Goal: Check status

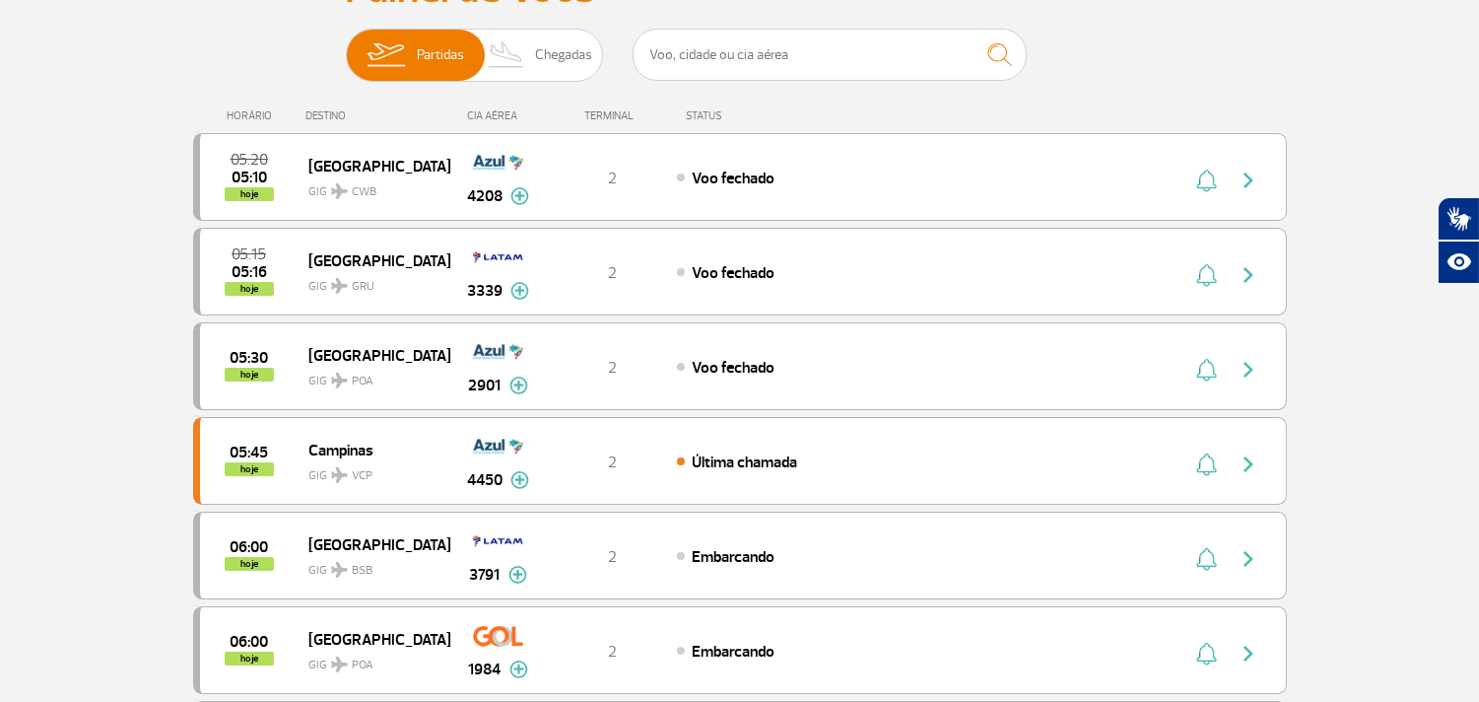
scroll to position [328, 0]
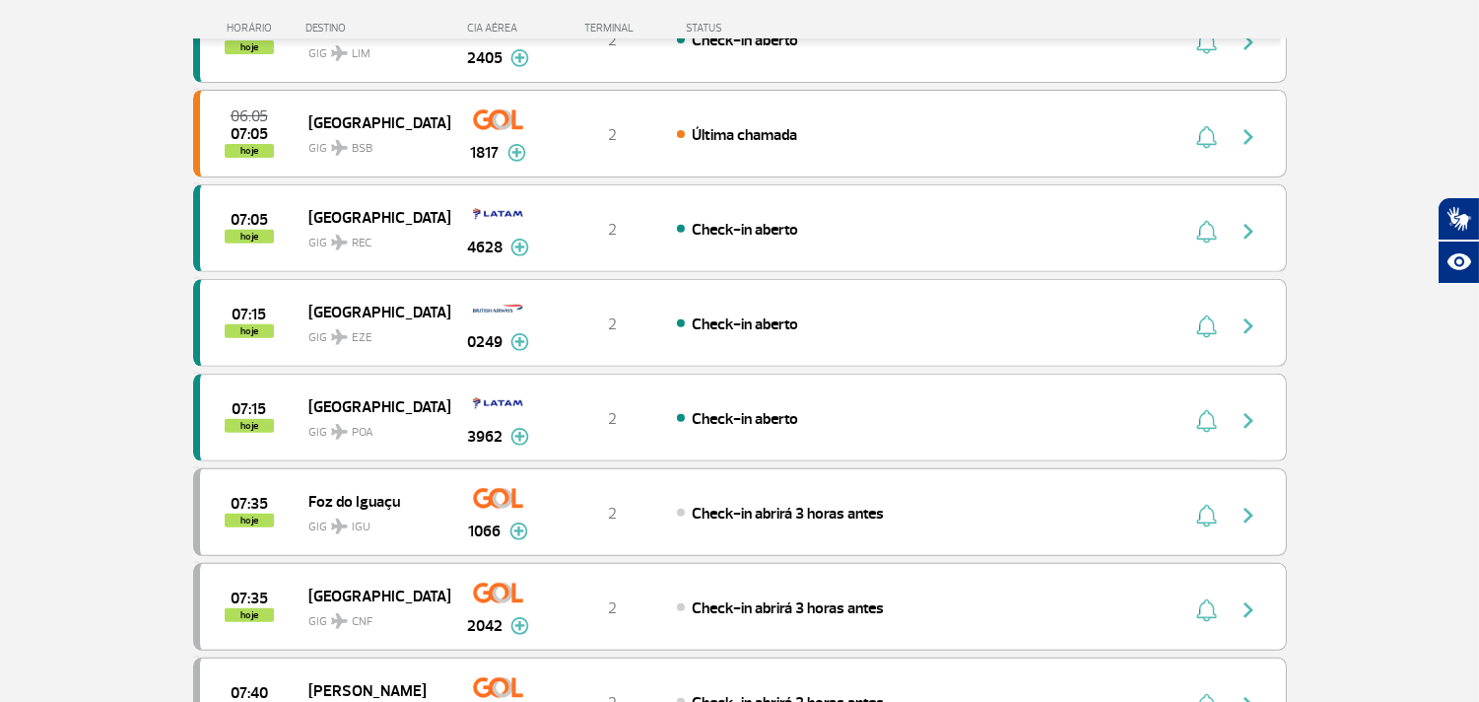
scroll to position [1532, 0]
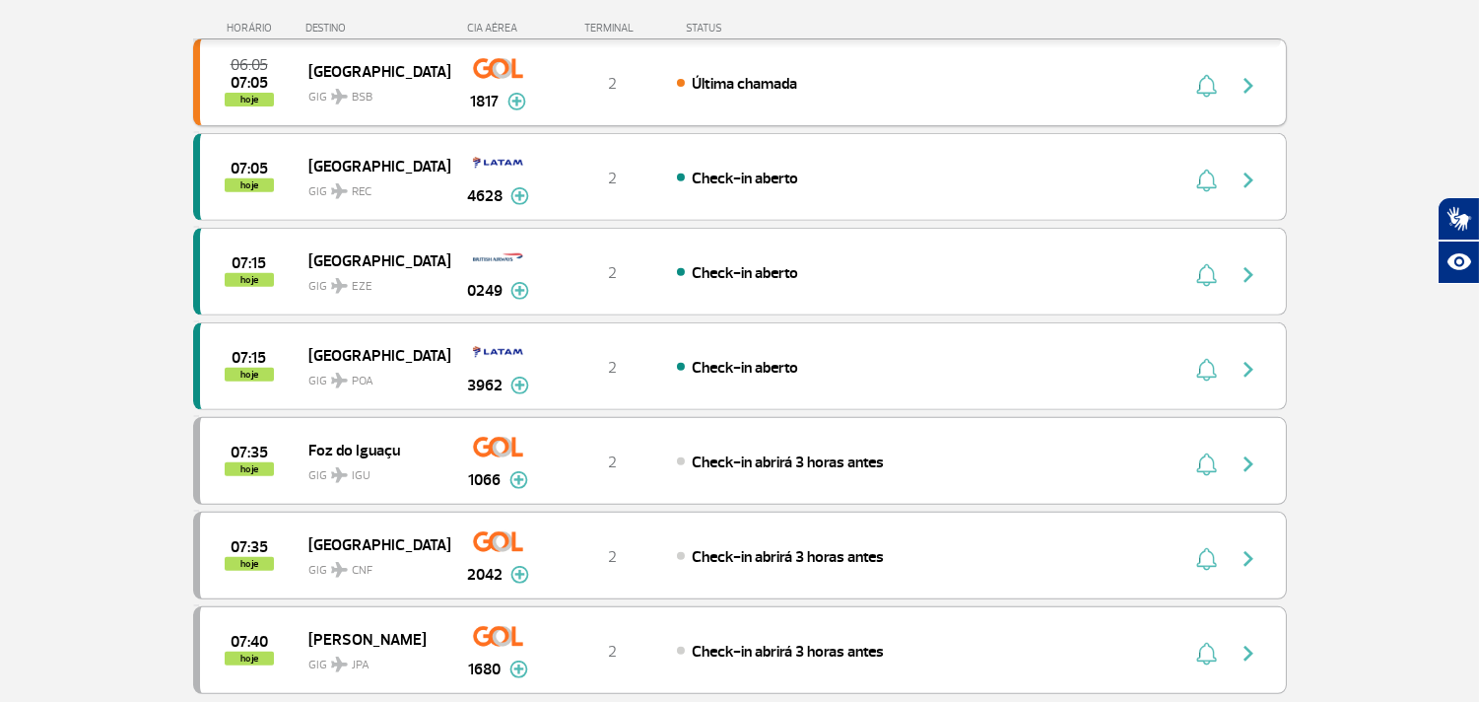
click at [1247, 94] on img "button" at bounding box center [1249, 86] width 24 height 24
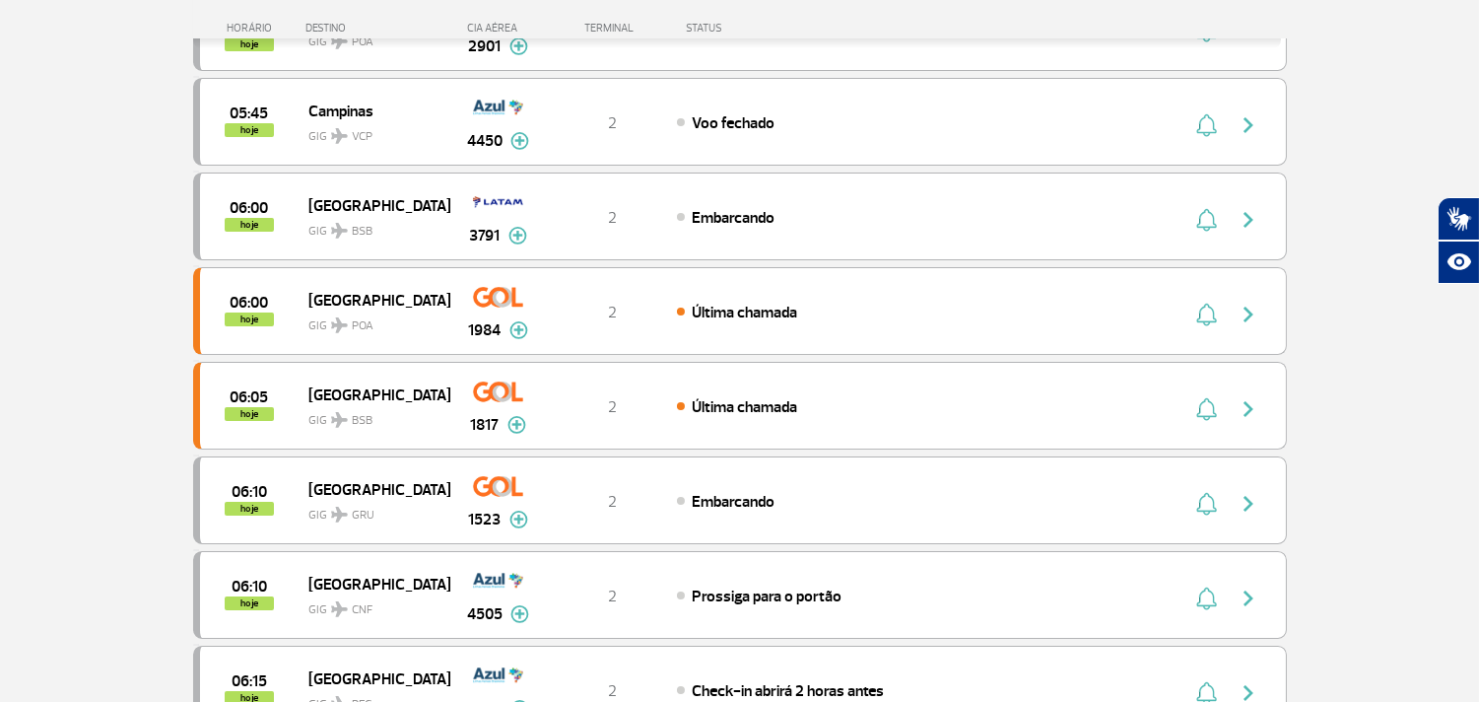
scroll to position [437, 0]
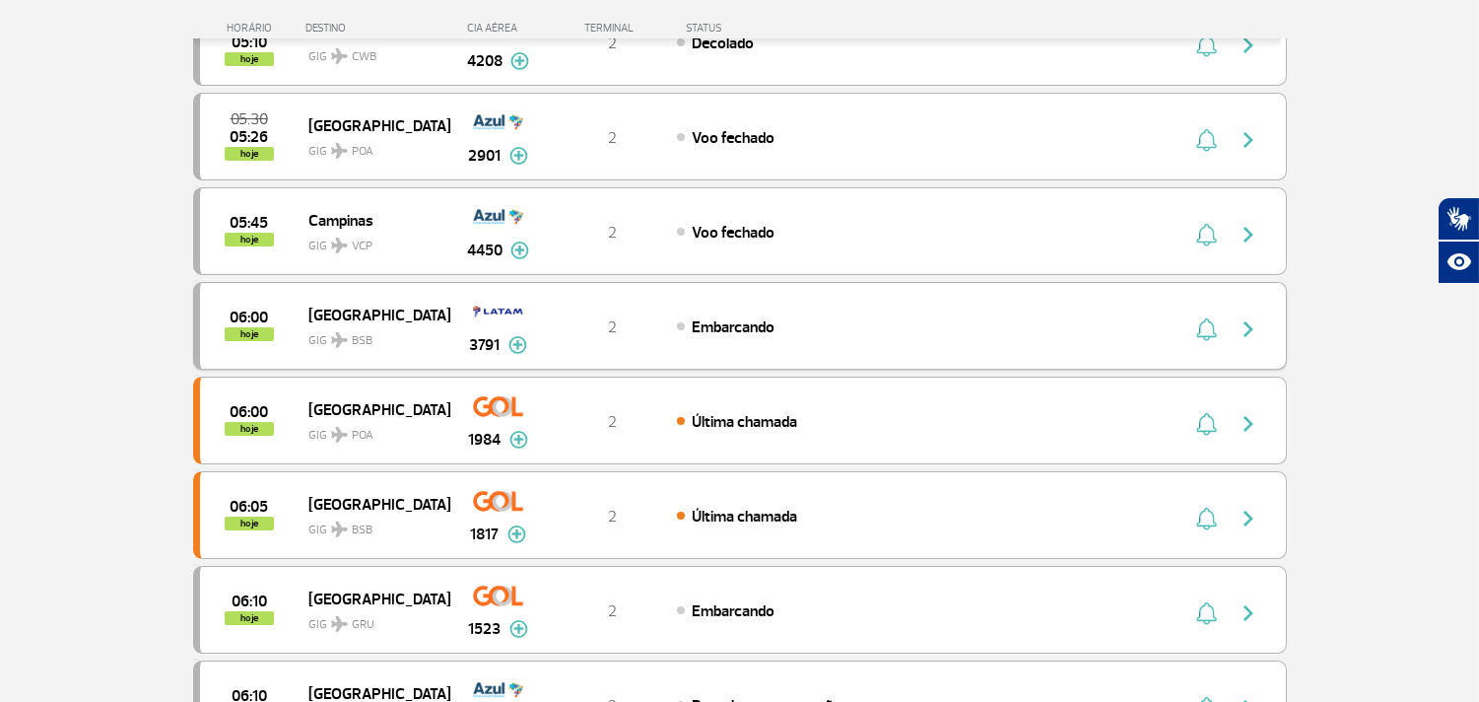
click at [1252, 335] on img "button" at bounding box center [1249, 329] width 24 height 24
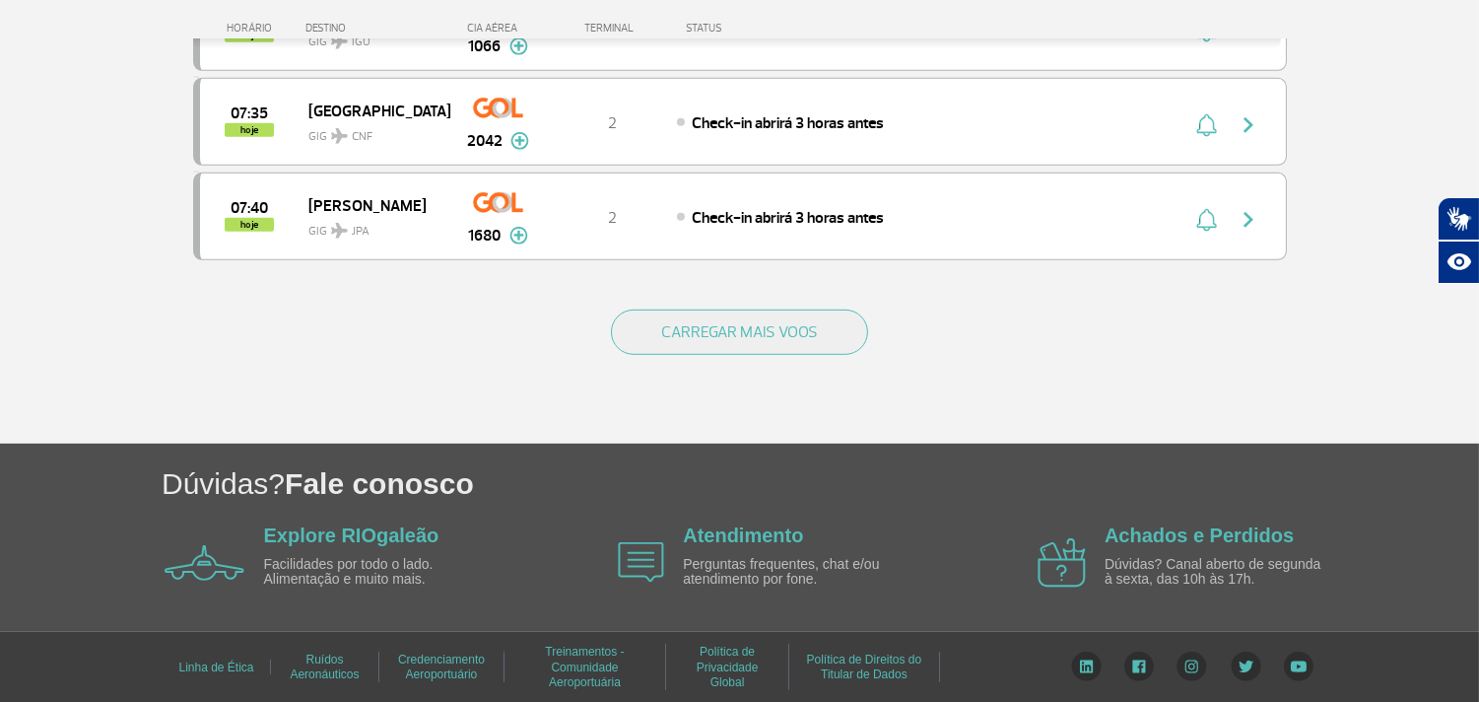
scroll to position [1971, 0]
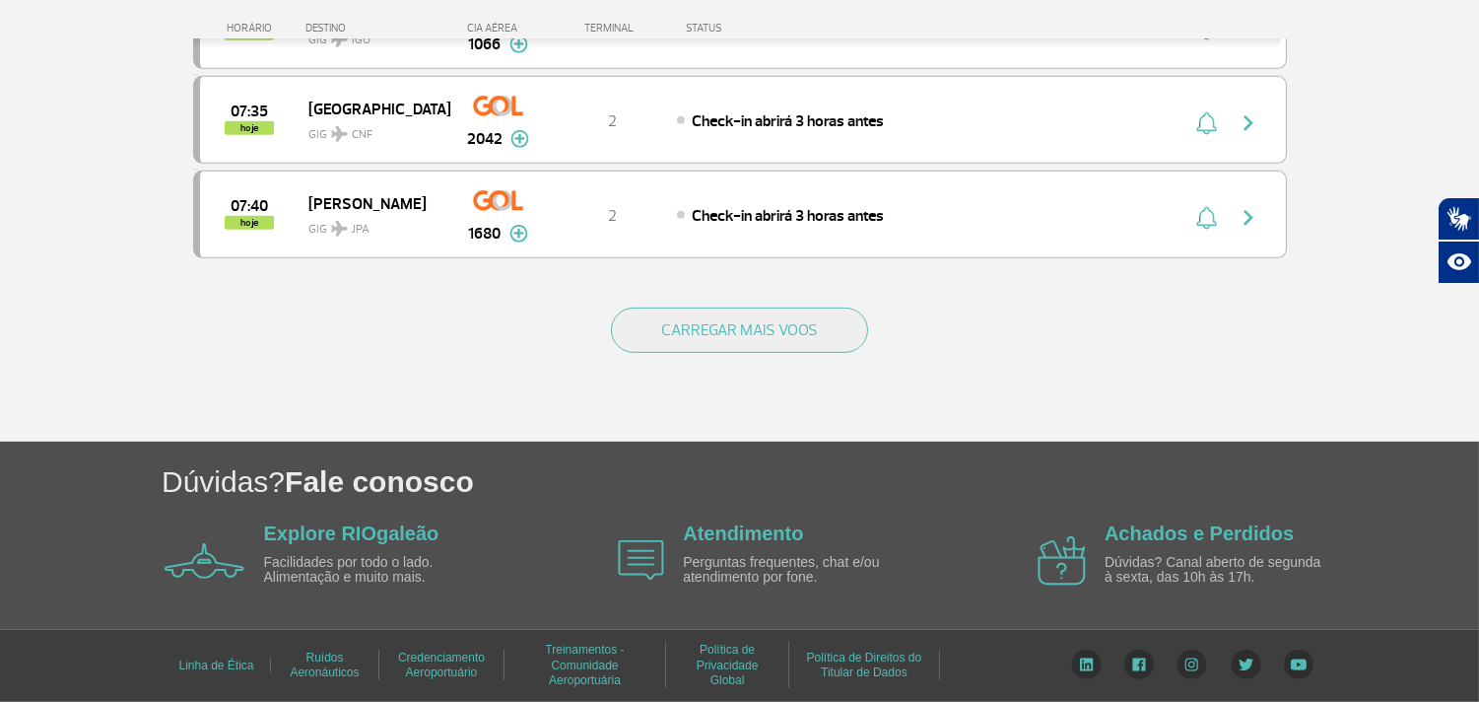
drag, startPoint x: 770, startPoint y: 366, endPoint x: 755, endPoint y: 340, distance: 30.1
click at [767, 363] on div "CARREGAR MAIS VOOS" at bounding box center [740, 362] width 1094 height 159
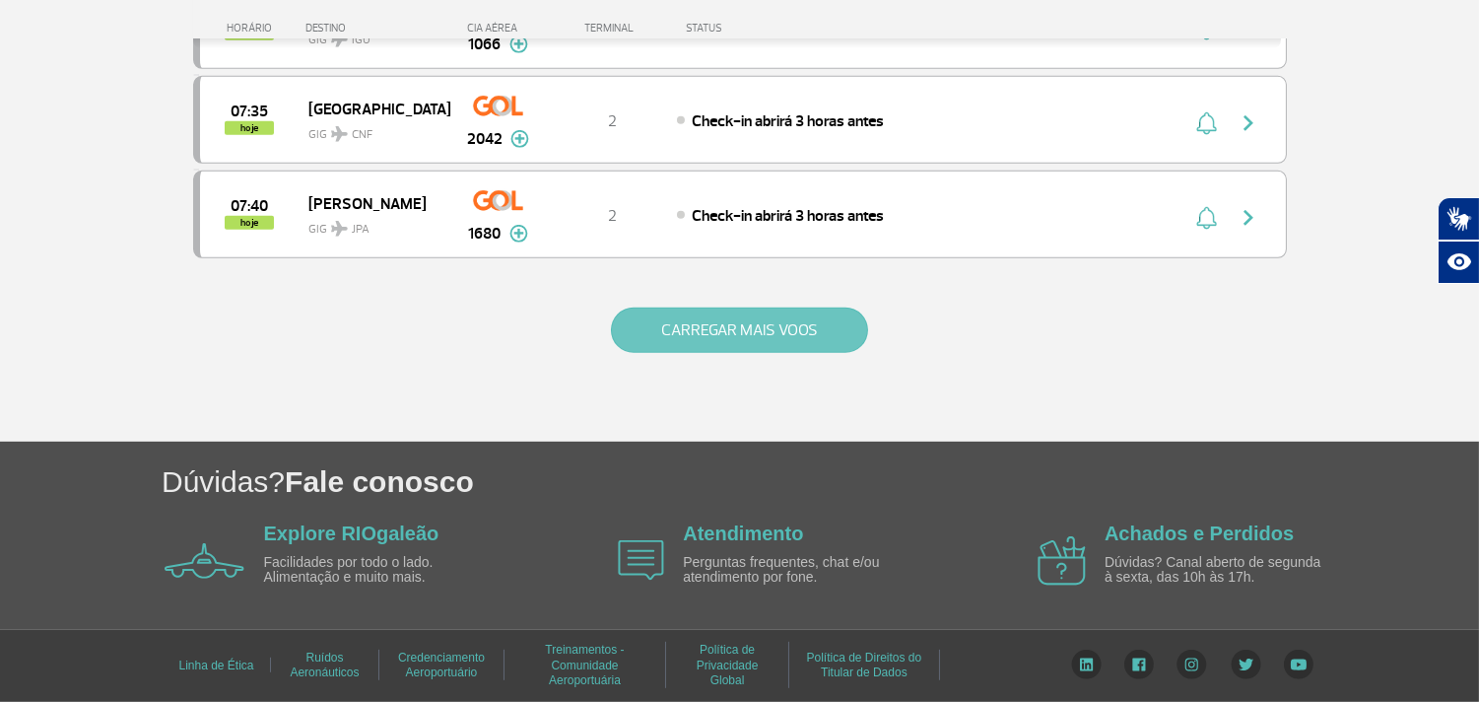
click at [751, 323] on button "CARREGAR MAIS VOOS" at bounding box center [739, 329] width 257 height 45
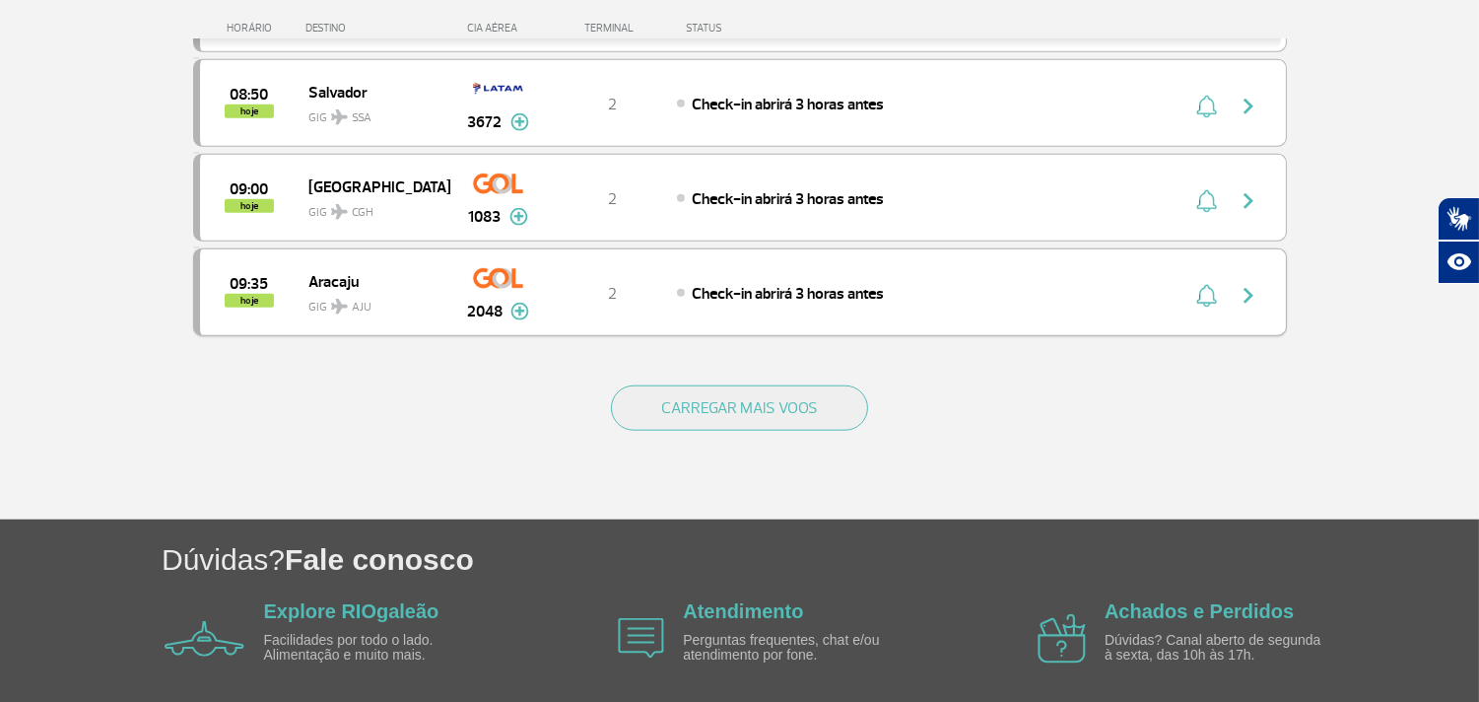
scroll to position [3831, 0]
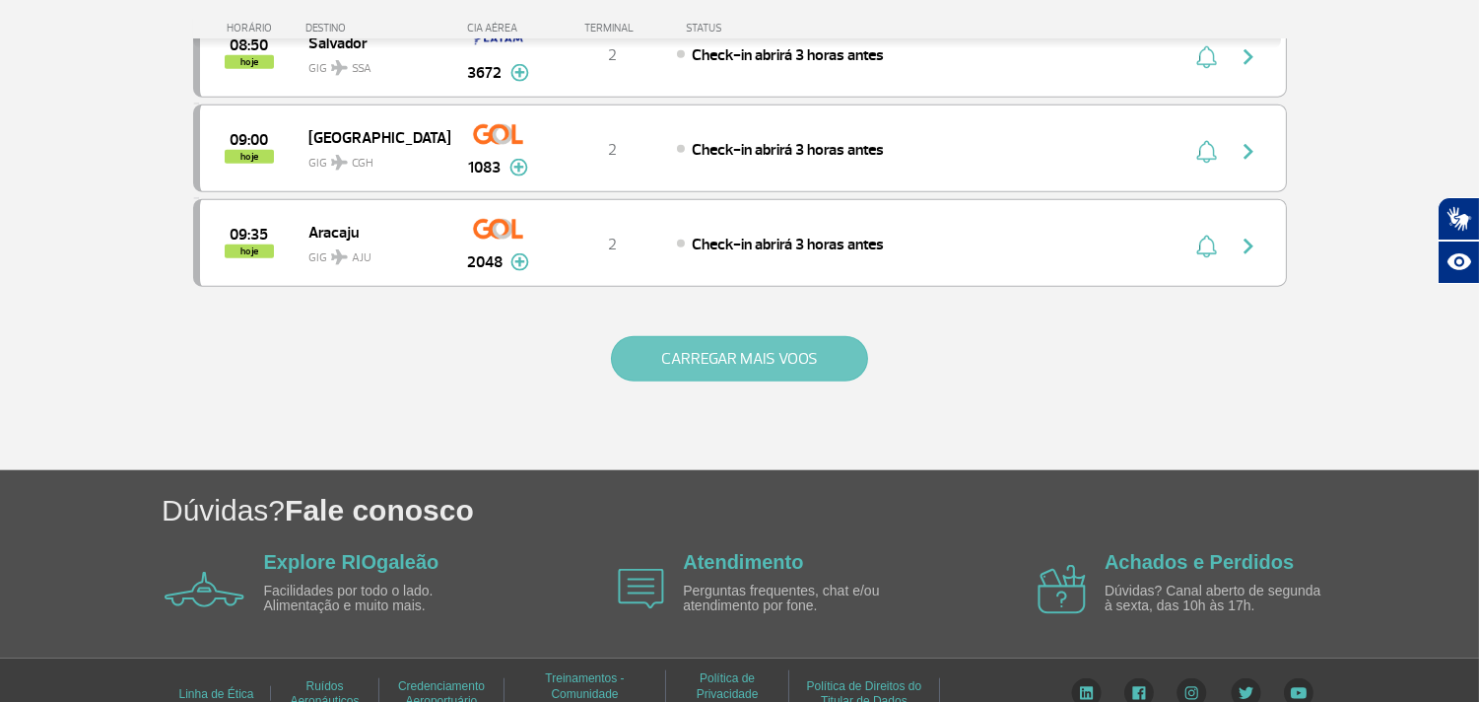
click at [645, 363] on button "CARREGAR MAIS VOOS" at bounding box center [739, 358] width 257 height 45
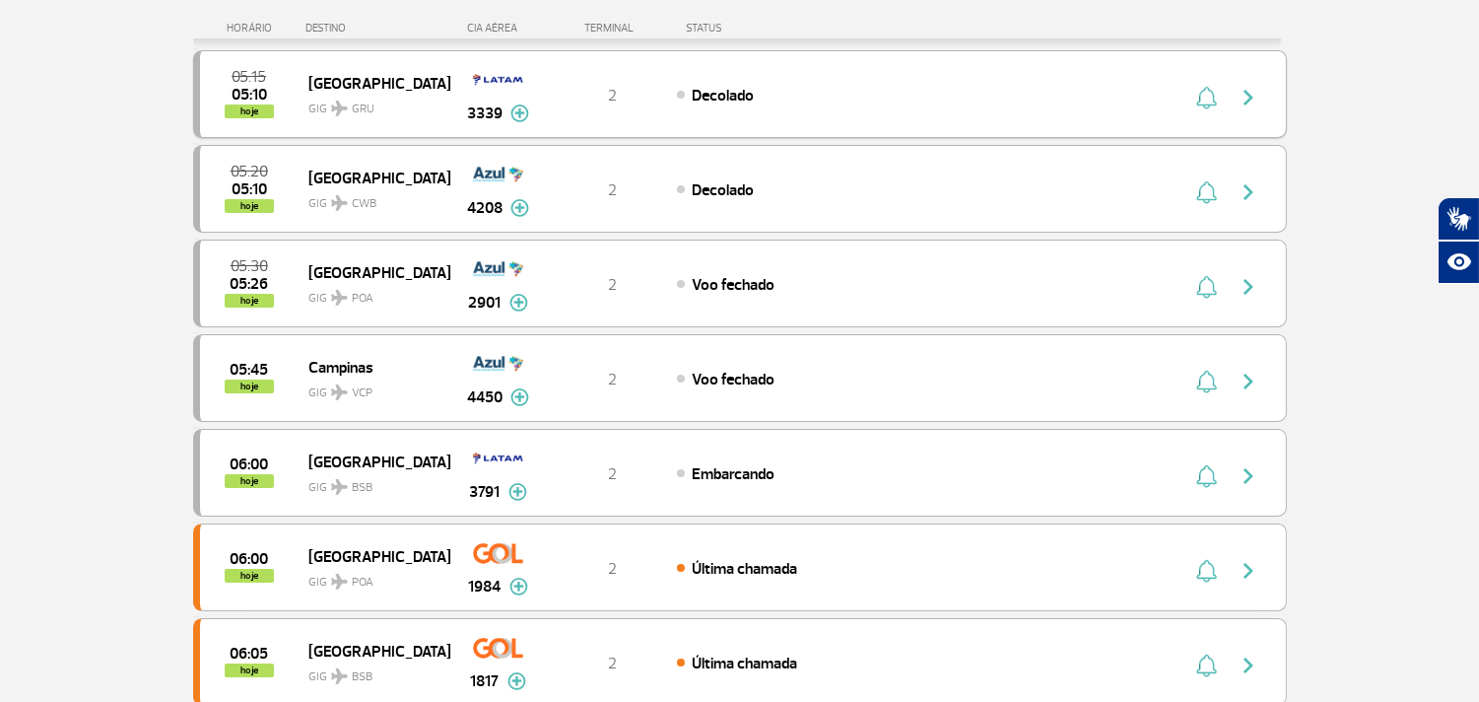
scroll to position [219, 0]
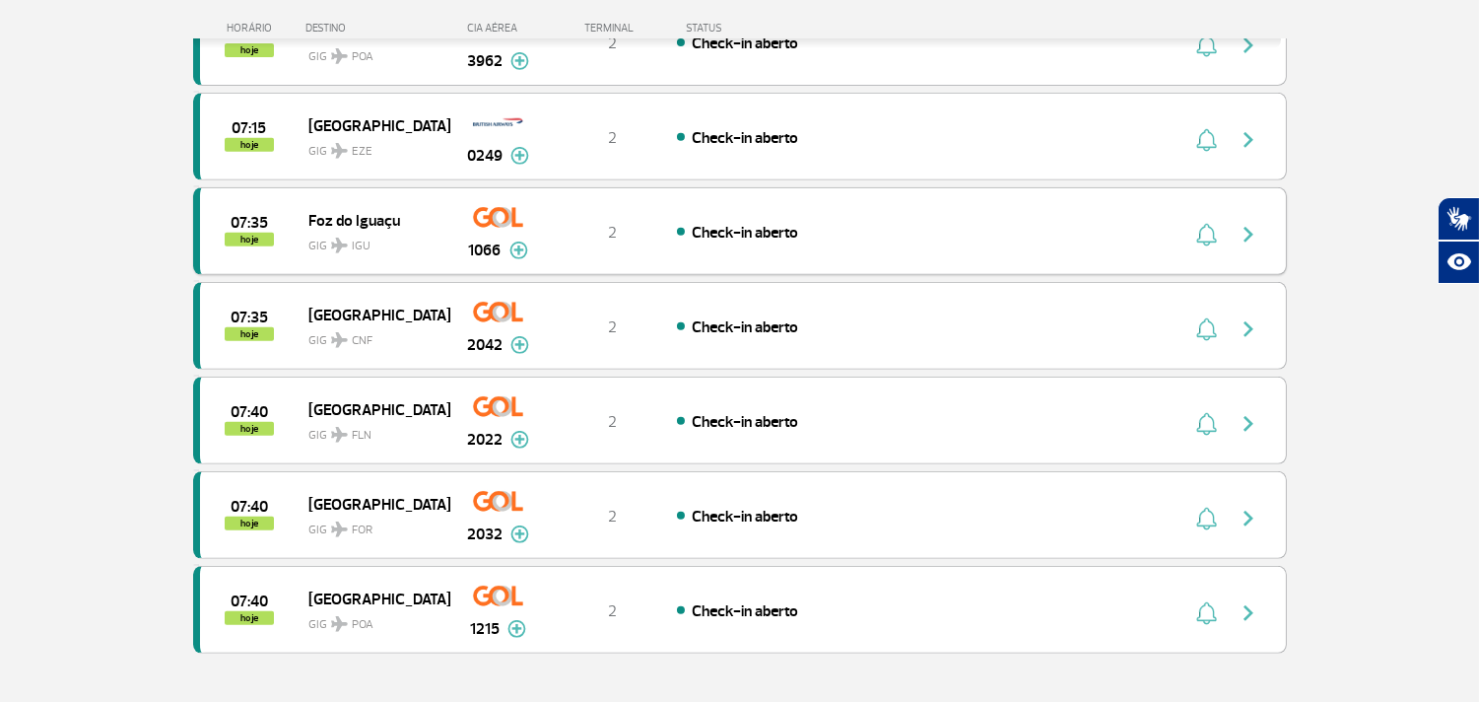
scroll to position [1641, 0]
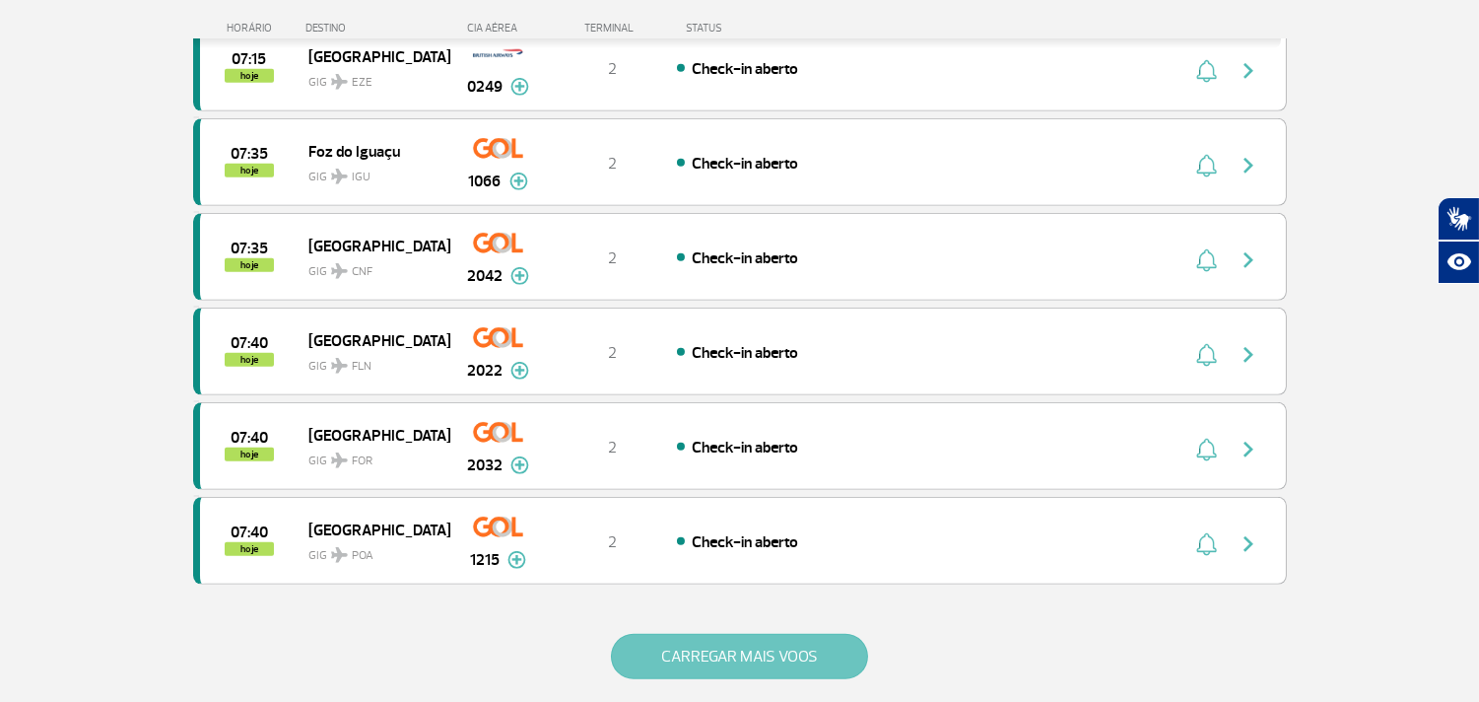
click at [820, 657] on button "CARREGAR MAIS VOOS" at bounding box center [739, 656] width 257 height 45
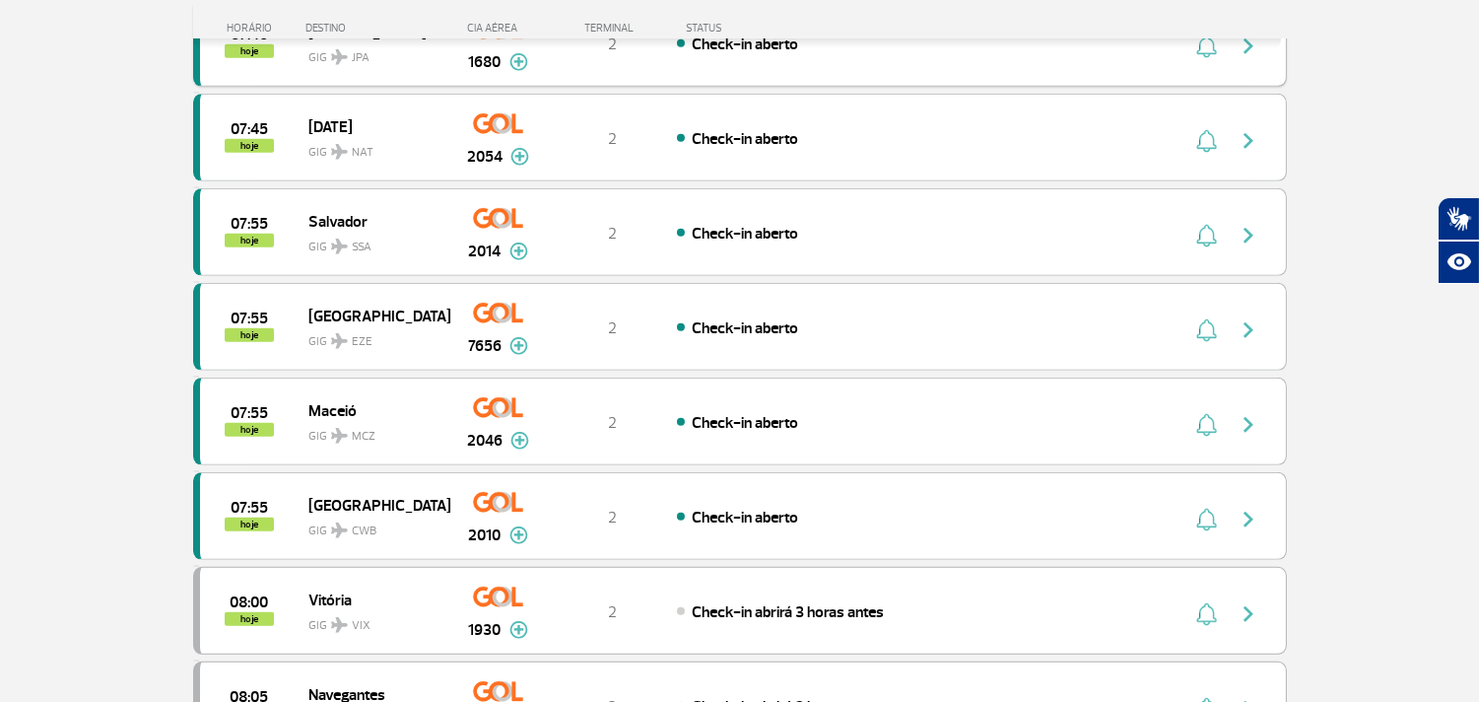
scroll to position [2080, 0]
